Goal: Transaction & Acquisition: Purchase product/service

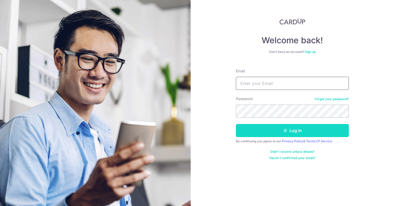
type input "shufen110392@hotmail.com"
click at [259, 124] on button "Log in" at bounding box center [292, 130] width 113 height 13
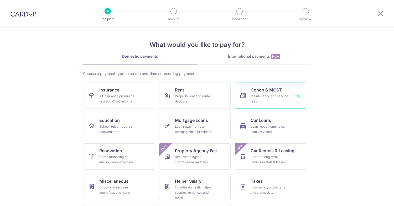
click at [276, 94] on div "Maintenance and service fees" at bounding box center [269, 99] width 38 height 10
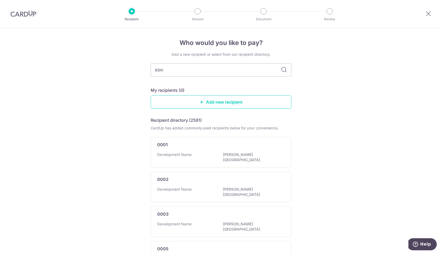
type input "klimt"
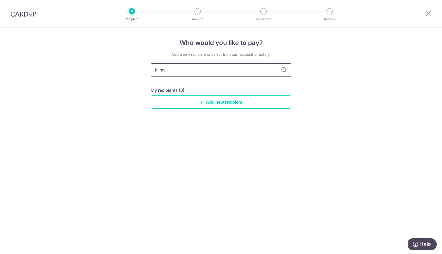
click at [233, 73] on input "klimt" at bounding box center [221, 69] width 141 height 13
click at [364, 93] on div "Who would you like to pay? Add a new recipient or select from our recipient dir…" at bounding box center [221, 141] width 442 height 226
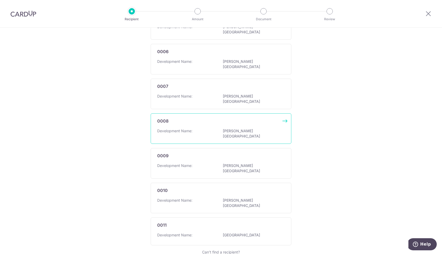
scroll to position [252, 0]
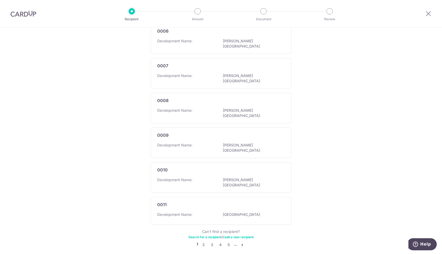
click at [208, 206] on link "Search for a recipient" at bounding box center [204, 237] width 33 height 4
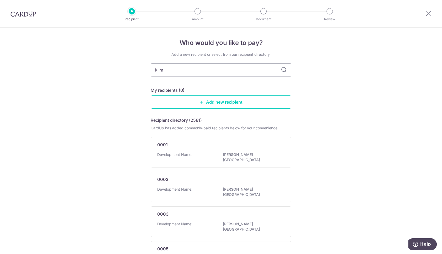
type input "klimt"
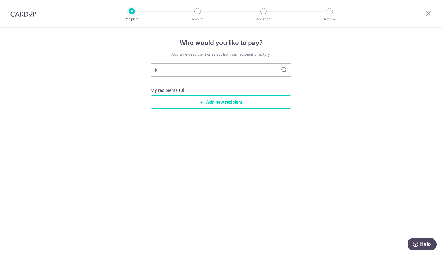
type input "k"
click at [233, 95] on div "My recipients (0) Add new recipient" at bounding box center [221, 98] width 141 height 22
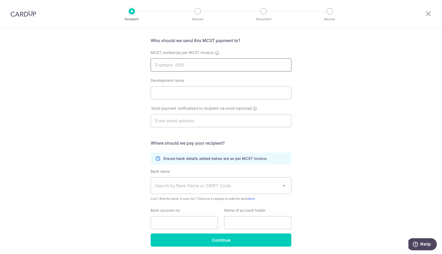
scroll to position [25, 0]
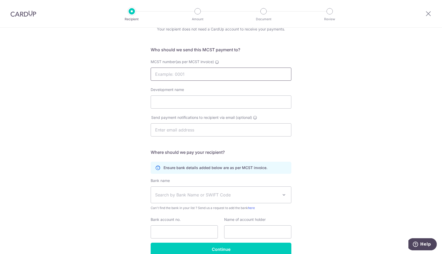
click at [207, 78] on input "MCST number(as per MCST invoice)" at bounding box center [221, 73] width 141 height 13
